Goal: Contribute content: Add original content to the website for others to see

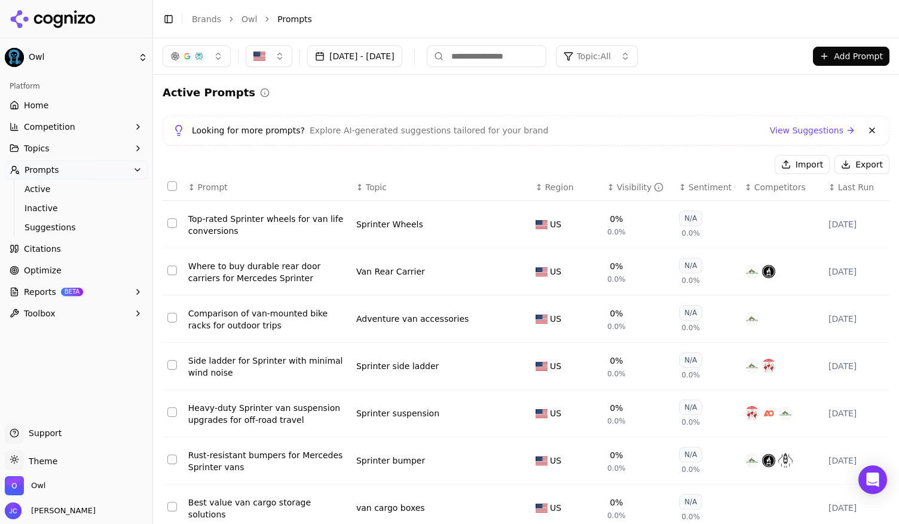
click at [73, 109] on link "Home" at bounding box center [76, 105] width 143 height 19
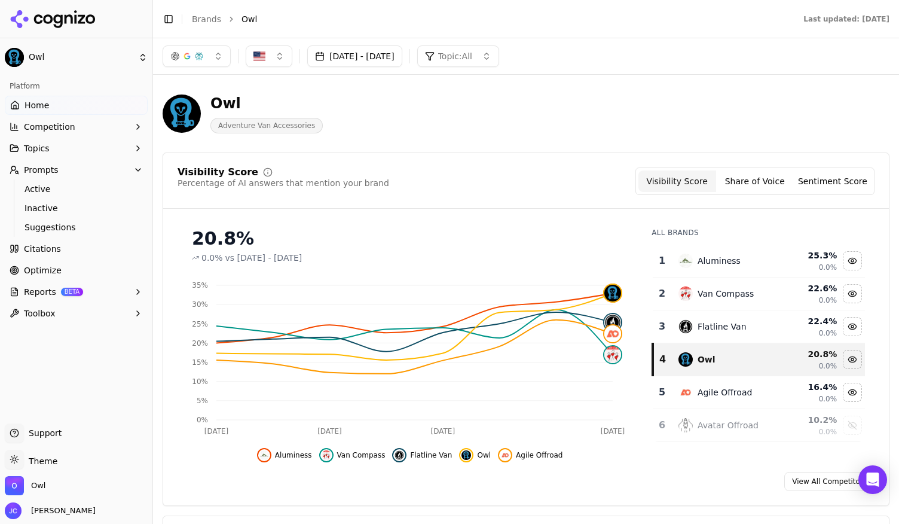
click at [71, 268] on link "Optimize" at bounding box center [76, 270] width 143 height 19
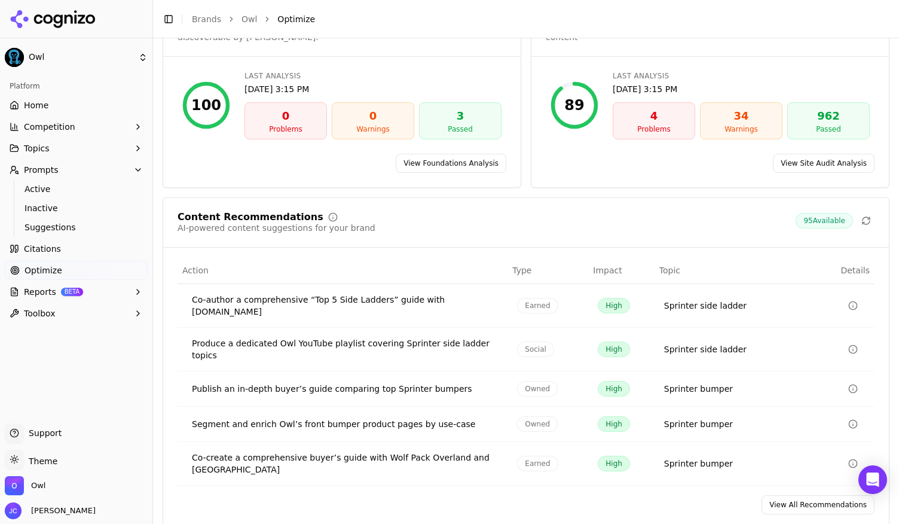
scroll to position [123, 0]
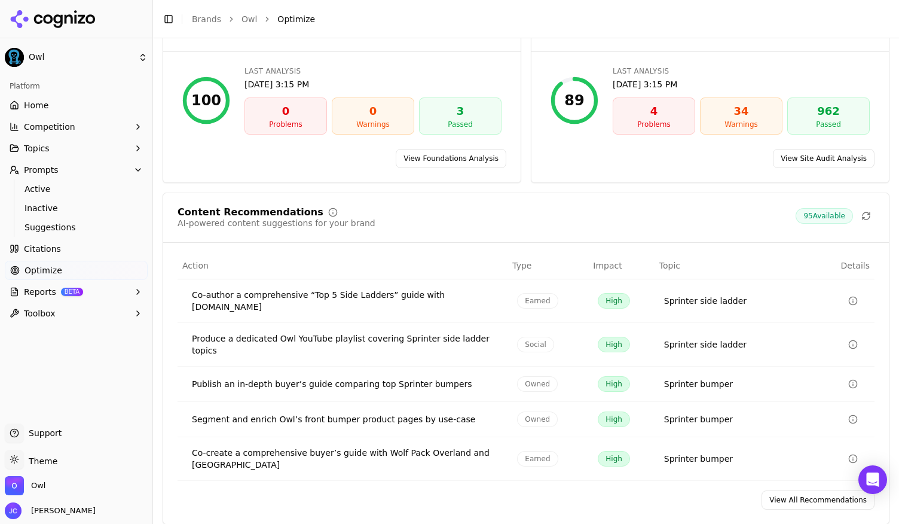
click at [132, 172] on button "Prompts" at bounding box center [76, 169] width 143 height 19
click at [61, 212] on link "Optimize" at bounding box center [76, 212] width 143 height 19
click at [20, 217] on link "Optimize" at bounding box center [76, 212] width 143 height 19
click at [810, 490] on link "View All Recommendations" at bounding box center [817, 499] width 113 height 19
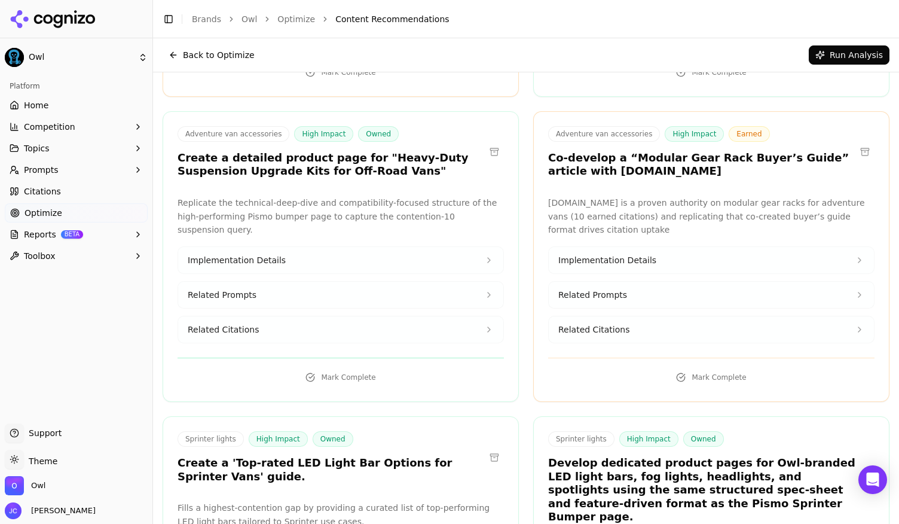
scroll to position [965, 0]
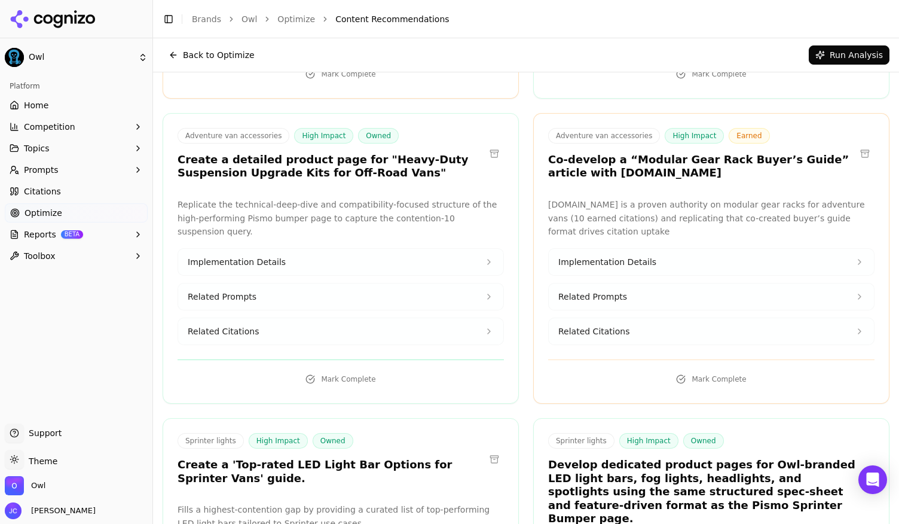
click at [466, 249] on button "Implementation Details" at bounding box center [340, 262] width 325 height 26
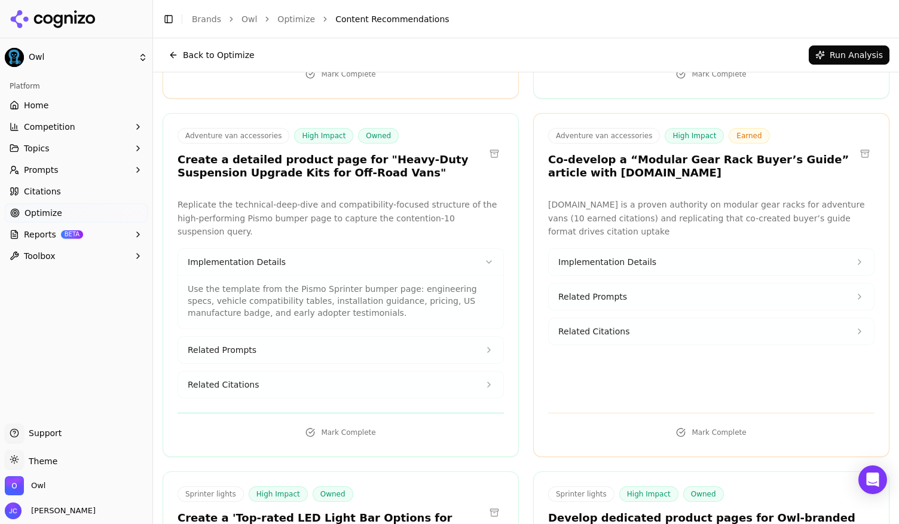
click at [484, 336] on button "Related Prompts" at bounding box center [340, 349] width 325 height 26
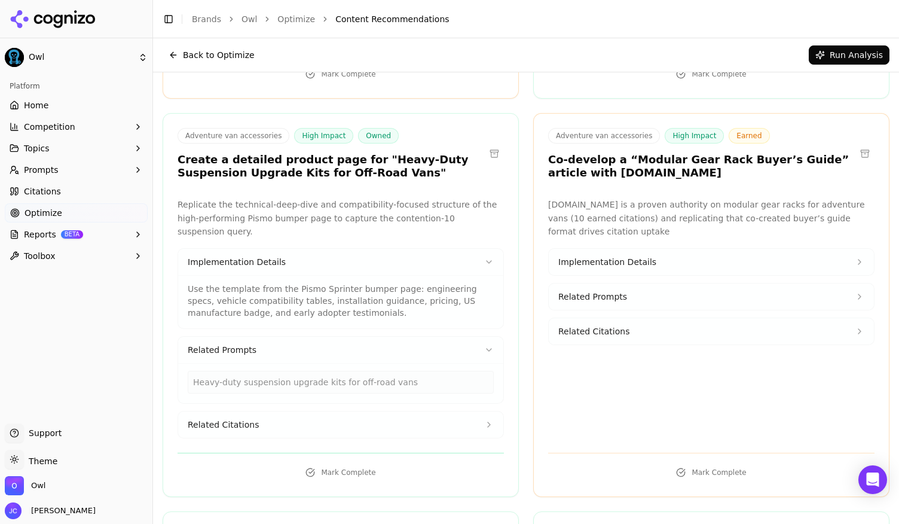
click at [484, 420] on icon at bounding box center [489, 425] width 10 height 10
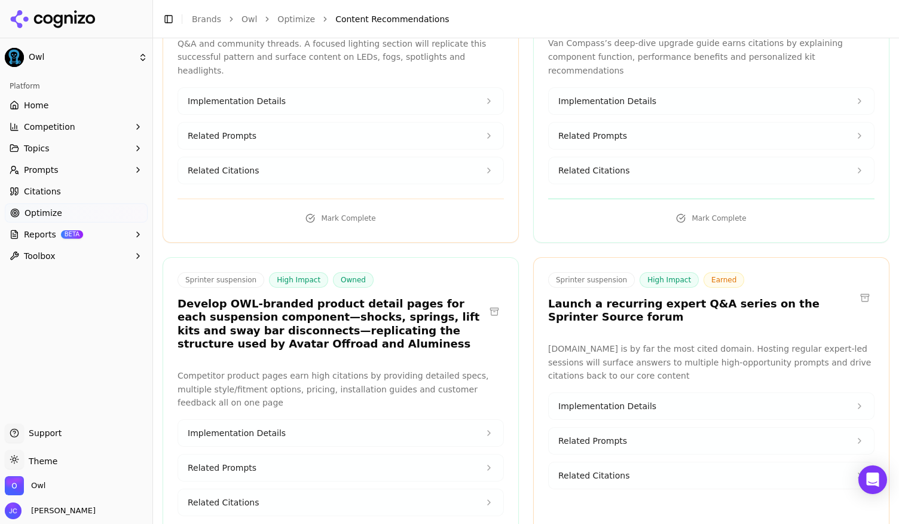
scroll to position [1884, 0]
click at [141, 132] on button "Competition" at bounding box center [76, 126] width 143 height 19
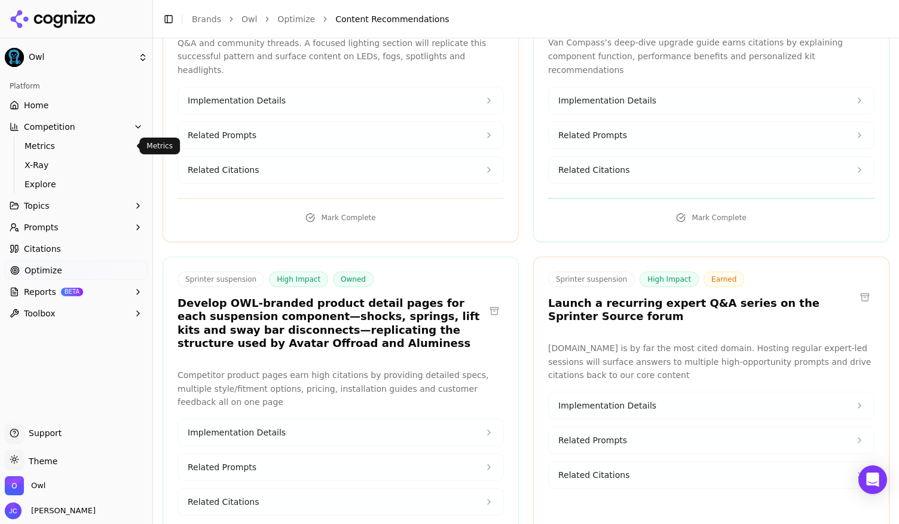
click at [51, 148] on span "Metrics" at bounding box center [77, 146] width 104 height 12
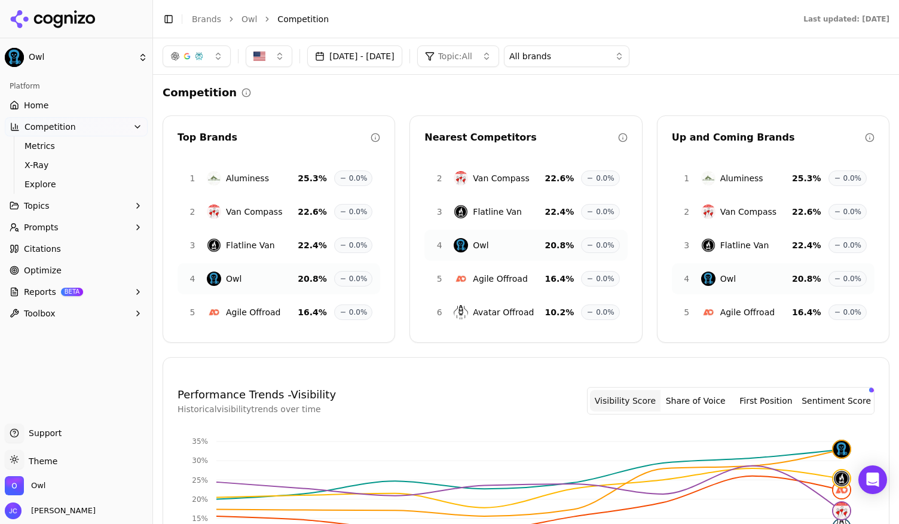
scroll to position [241, 0]
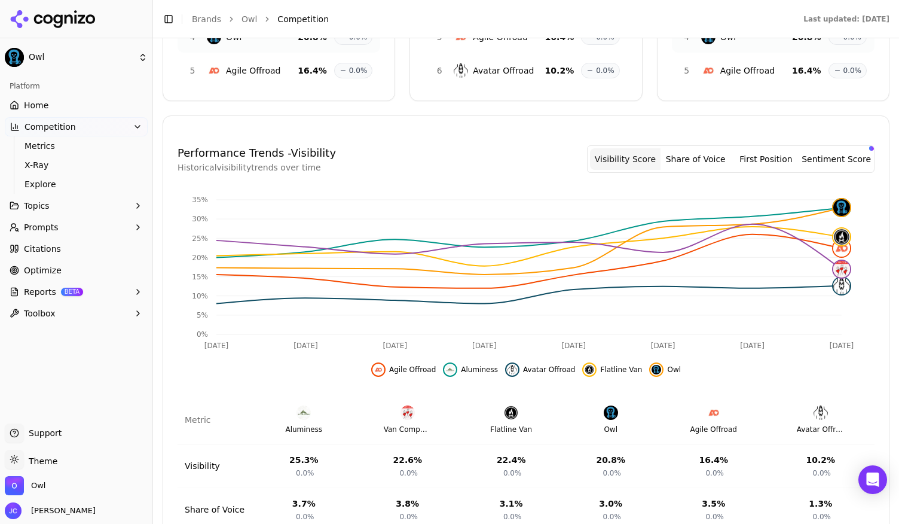
click at [766, 155] on button "First Position" at bounding box center [766, 159] width 71 height 22
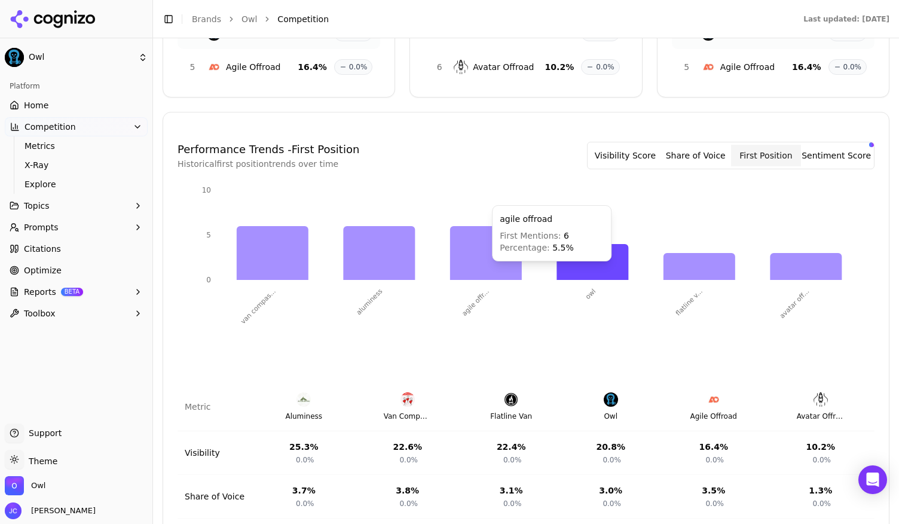
scroll to position [258, 0]
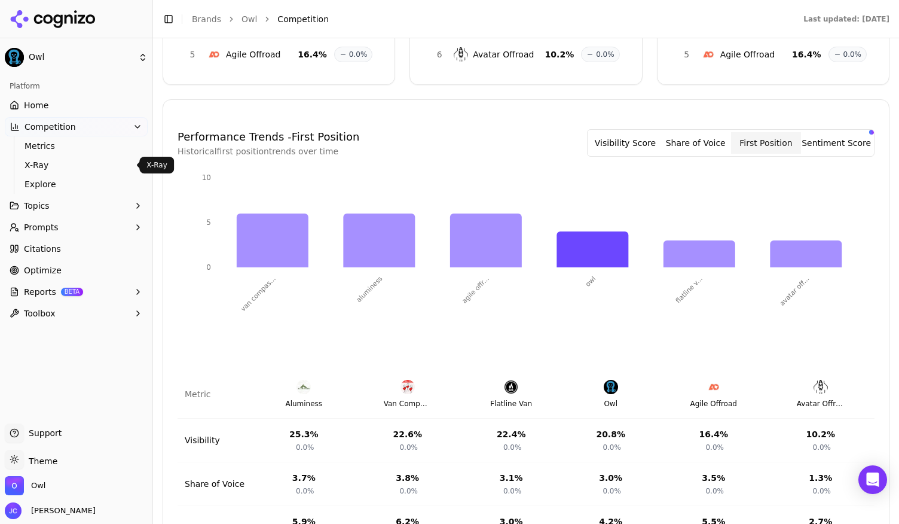
click at [74, 167] on span "X-Ray" at bounding box center [77, 165] width 104 height 12
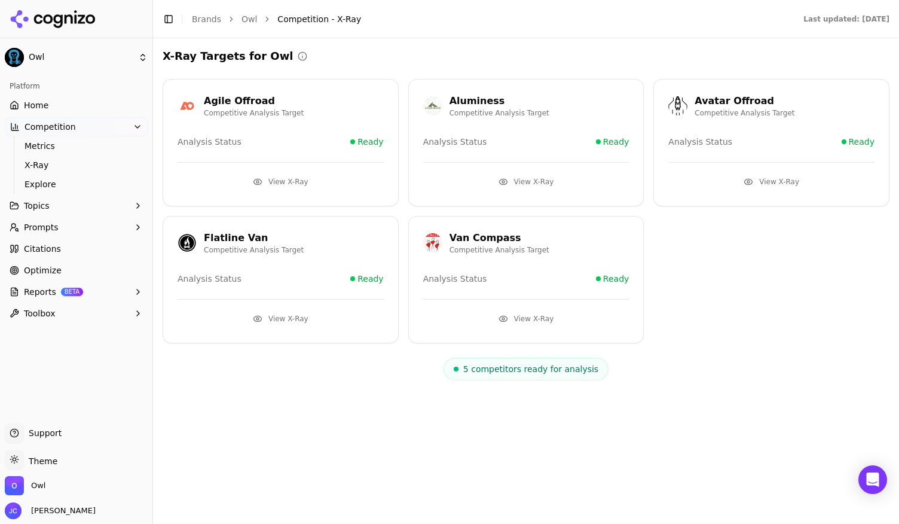
click at [271, 184] on button "View X-Ray" at bounding box center [281, 181] width 206 height 19
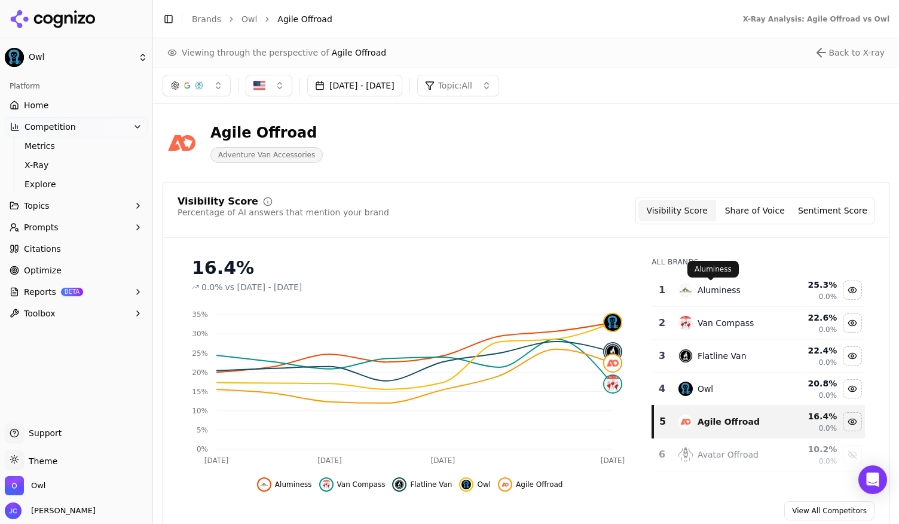
click at [700, 284] on div "Aluminess" at bounding box center [718, 290] width 43 height 12
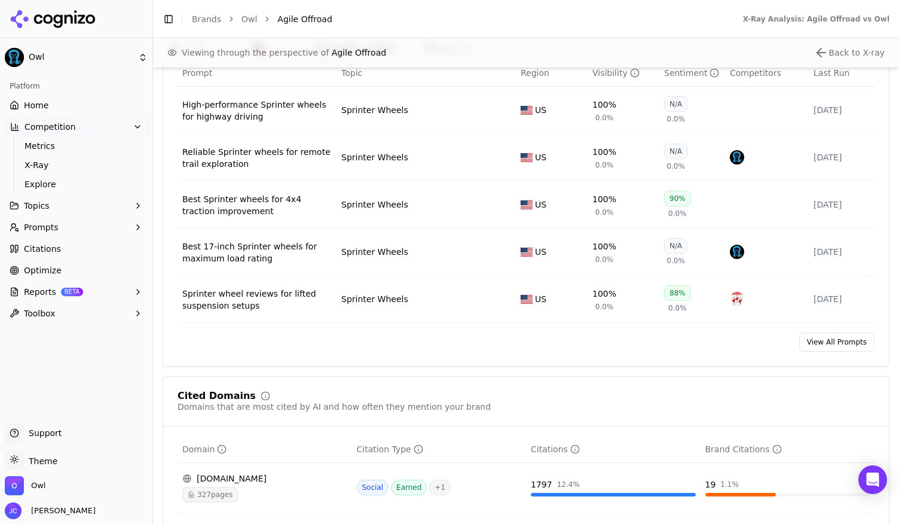
scroll to position [962, 0]
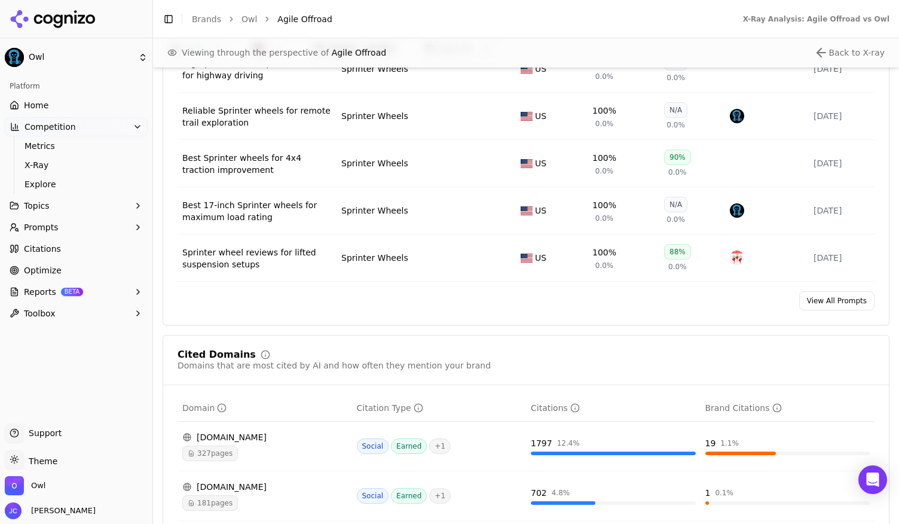
click at [824, 304] on link "View All Prompts" at bounding box center [836, 300] width 75 height 19
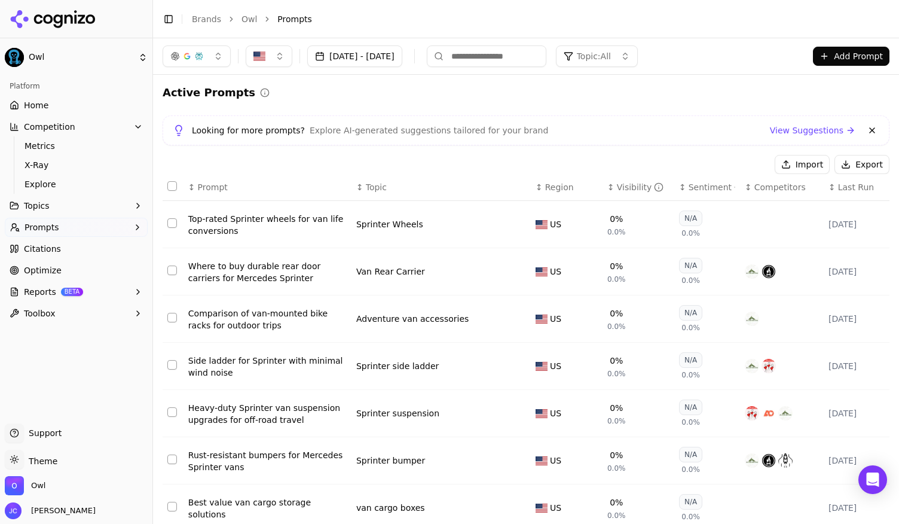
click at [821, 57] on button "Add Prompt" at bounding box center [851, 56] width 77 height 19
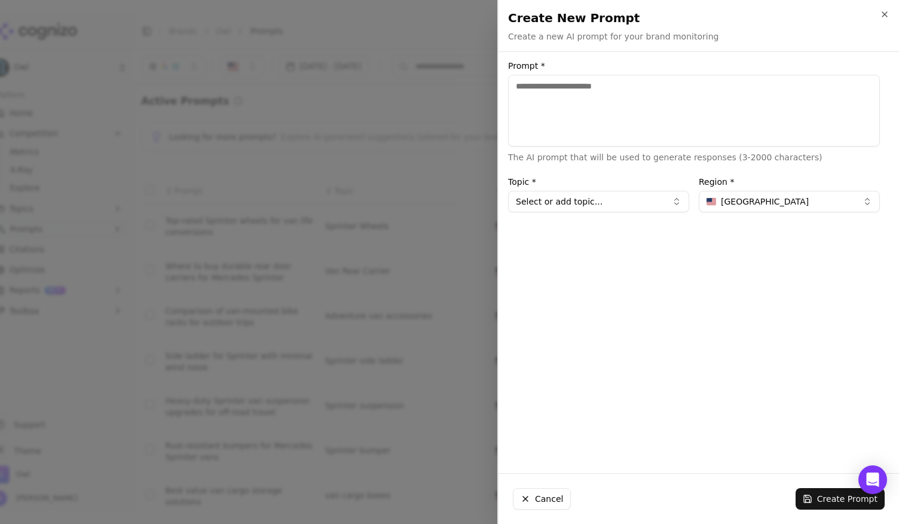
click at [628, 197] on button "Select or add topic..." at bounding box center [598, 202] width 181 height 22
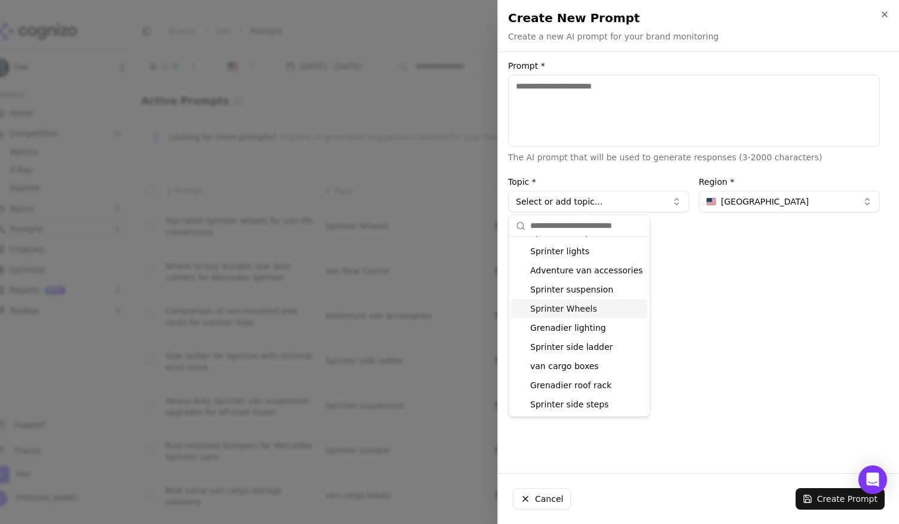
scroll to position [54, 0]
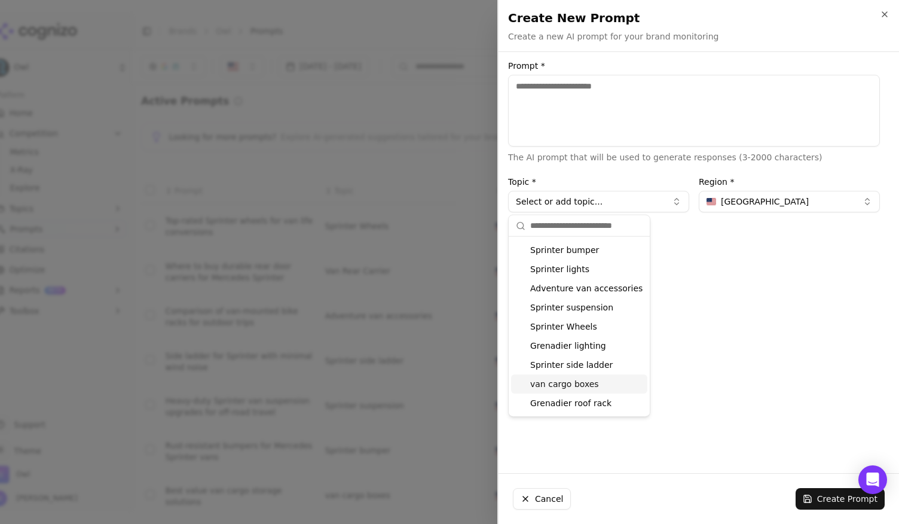
click at [573, 383] on div "van cargo boxes" at bounding box center [579, 383] width 136 height 19
type input "**********"
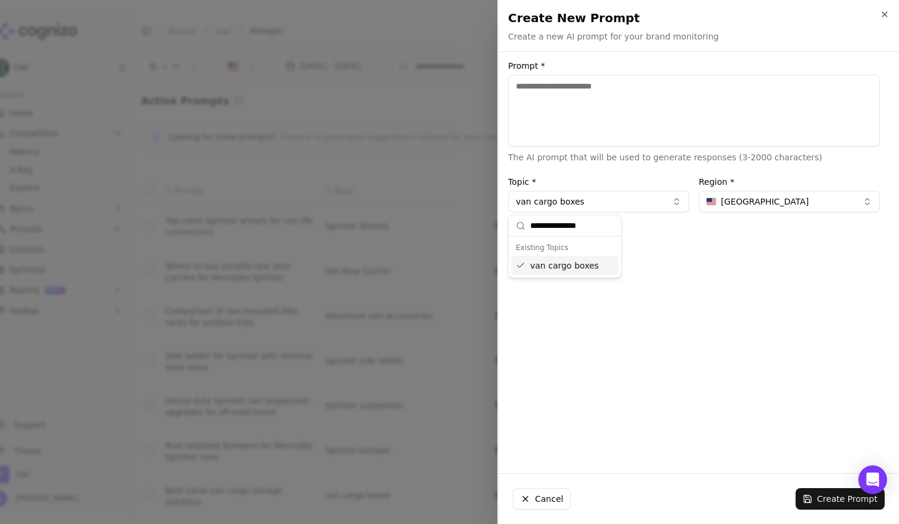
scroll to position [0, 0]
click at [883, 15] on icon "button" at bounding box center [885, 15] width 10 height 10
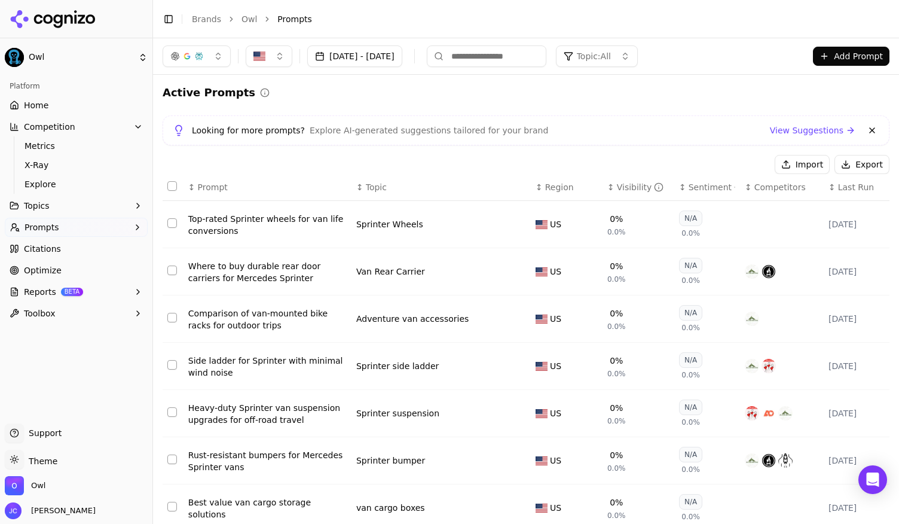
click at [42, 268] on span "Optimize" at bounding box center [43, 270] width 38 height 12
